Goal: Check status

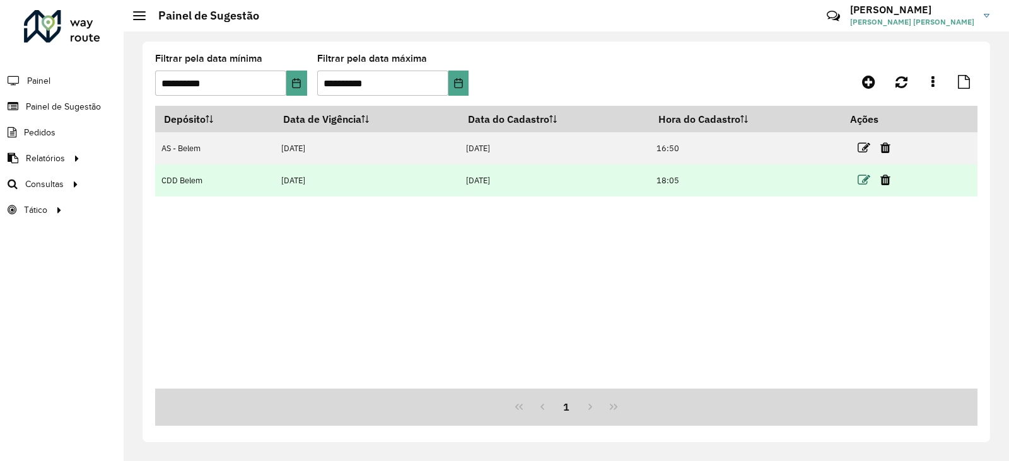
click at [864, 185] on icon at bounding box center [863, 180] width 13 height 13
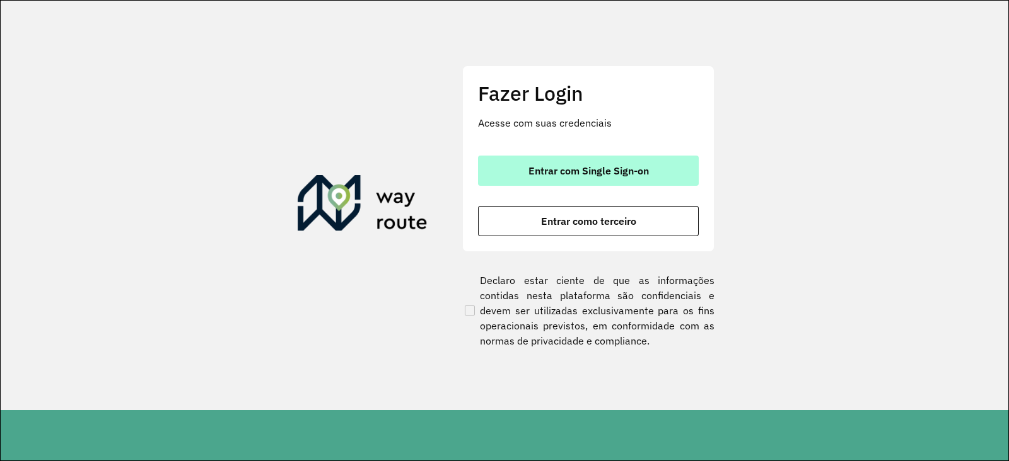
click at [603, 181] on button "Entrar com Single Sign-on" at bounding box center [588, 171] width 221 height 30
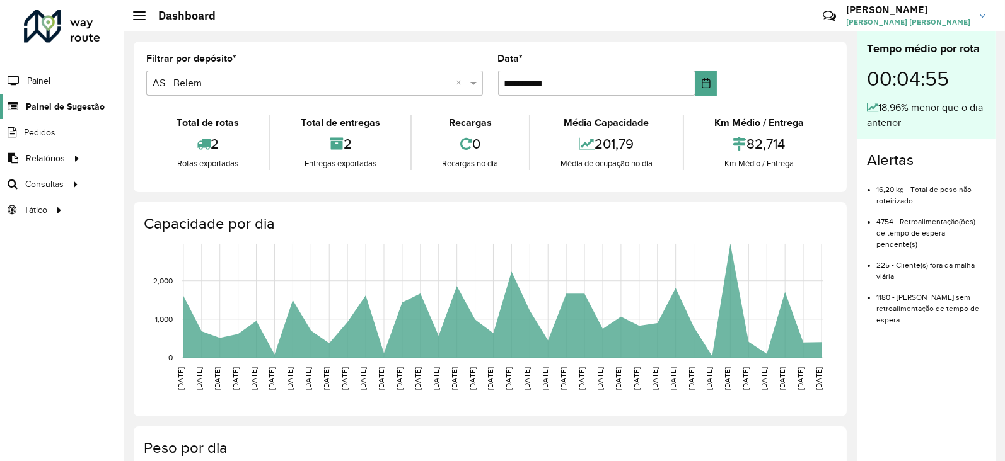
click at [74, 110] on span "Painel de Sugestão" at bounding box center [65, 106] width 79 height 13
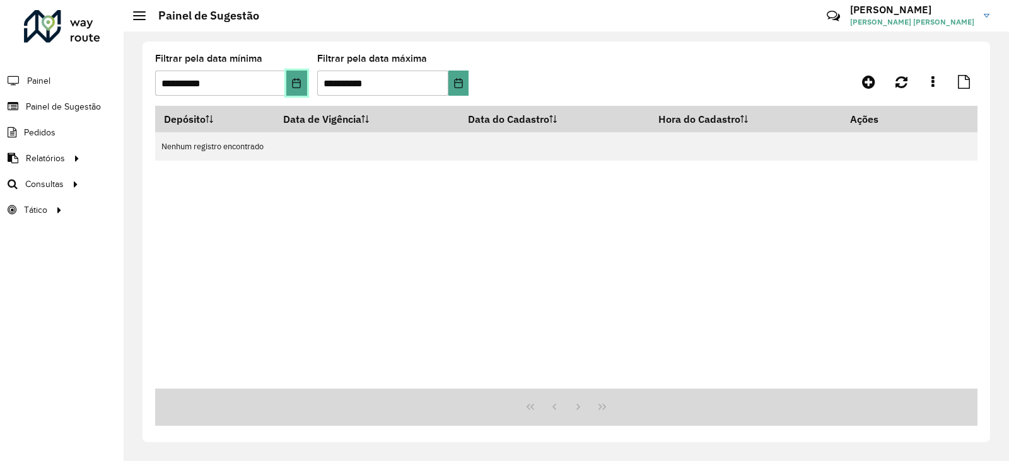
click at [296, 87] on icon "Choose Date" at bounding box center [296, 83] width 10 height 10
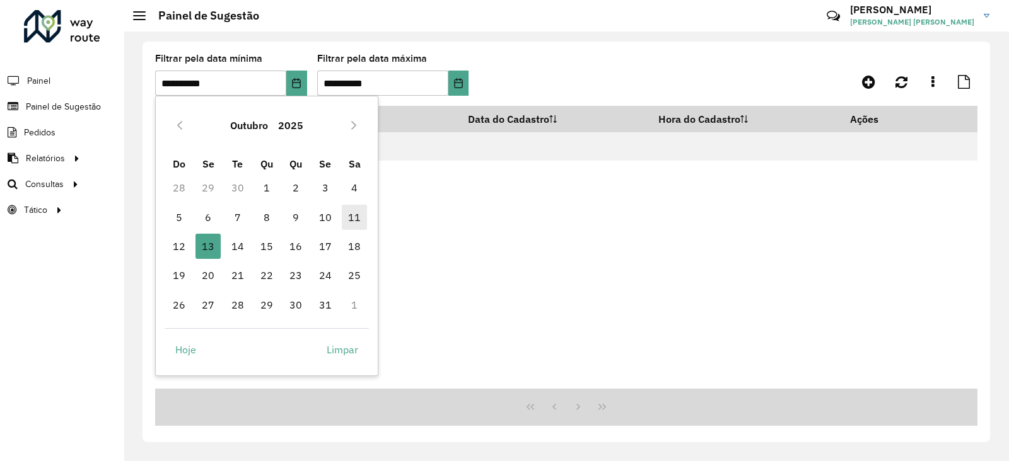
click at [349, 218] on span "11" at bounding box center [354, 217] width 25 height 25
type input "**********"
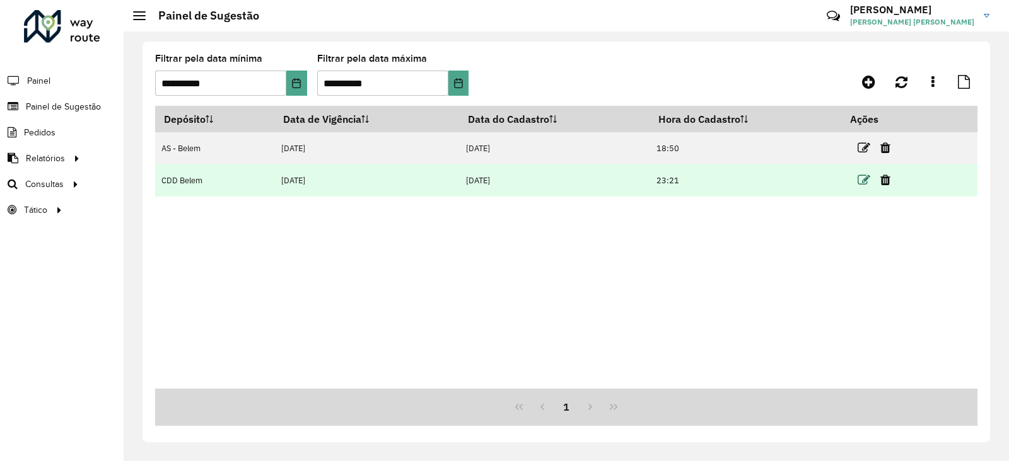
click at [861, 180] on icon at bounding box center [863, 180] width 13 height 13
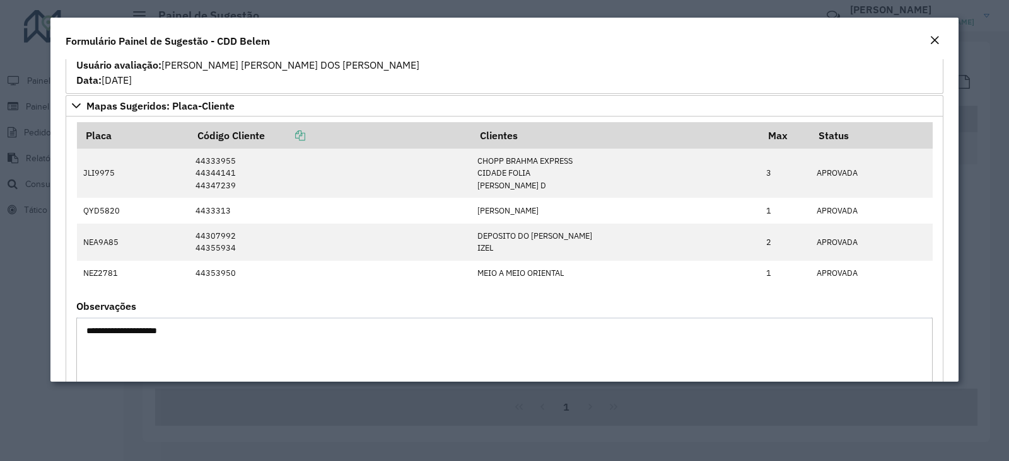
scroll to position [1217, 0]
